Goal: Information Seeking & Learning: Learn about a topic

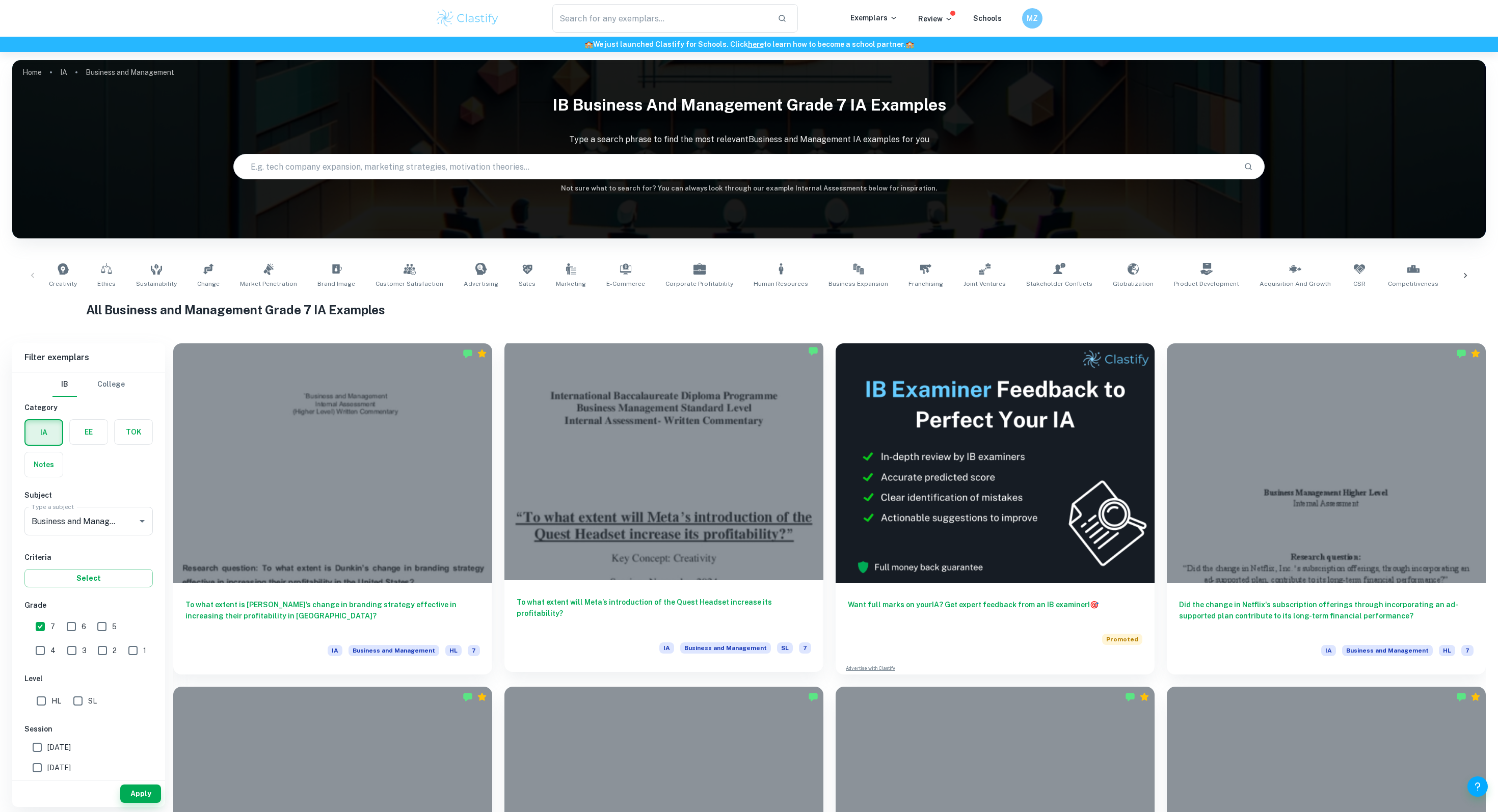
click at [634, 599] on h6 "To what extent will Meta’s introduction of the Quest Headset increase its profi…" at bounding box center [664, 614] width 295 height 33
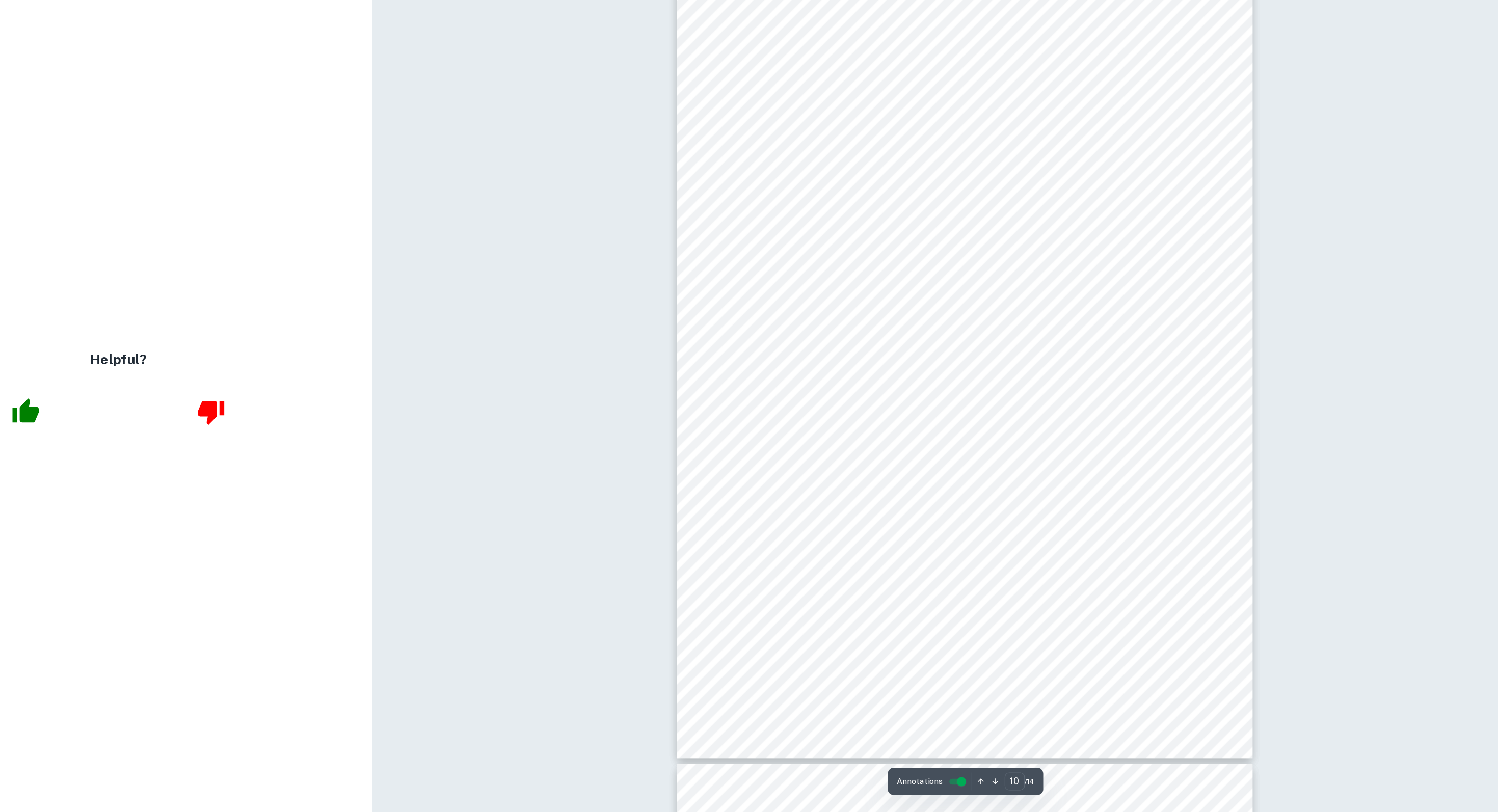
scroll to position [7250, 0]
type input "1"
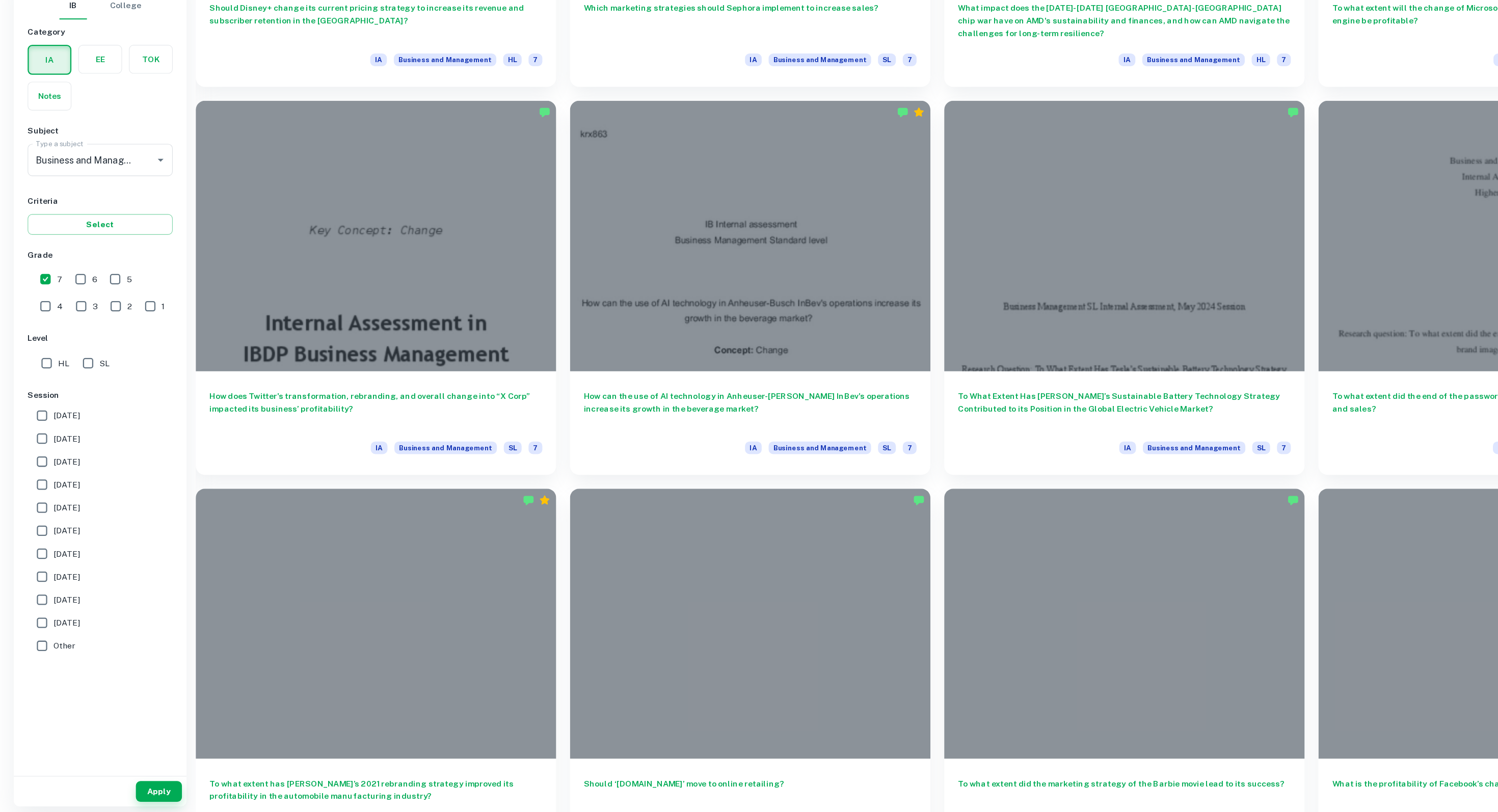
scroll to position [1571, 0]
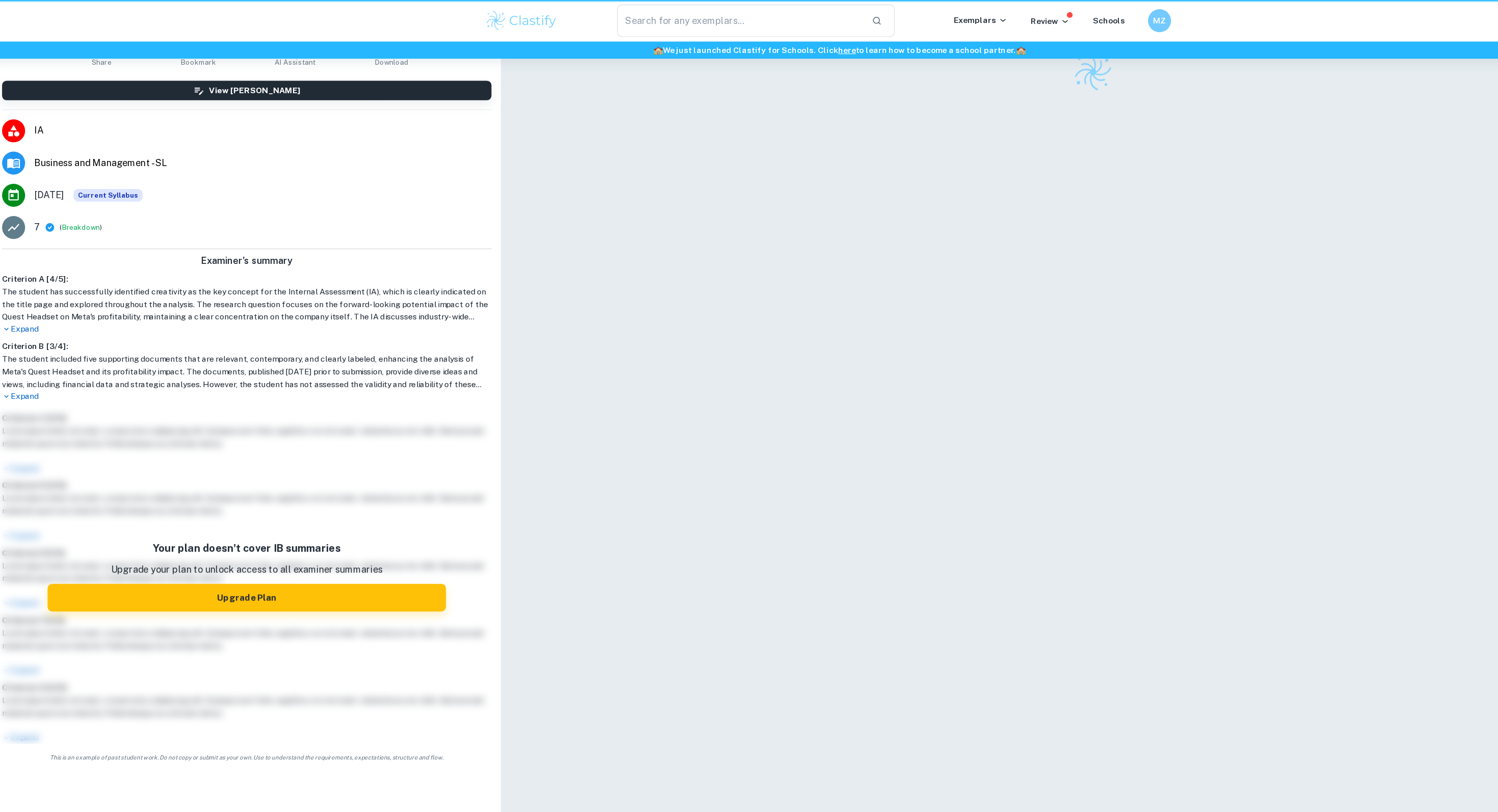
scroll to position [52, 0]
